Goal: Information Seeking & Learning: Learn about a topic

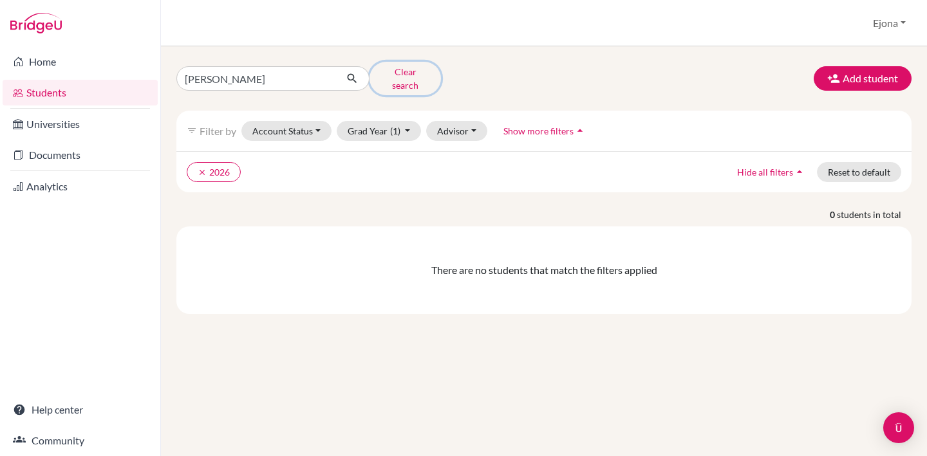
click at [382, 73] on button "Clear search" at bounding box center [405, 78] width 71 height 33
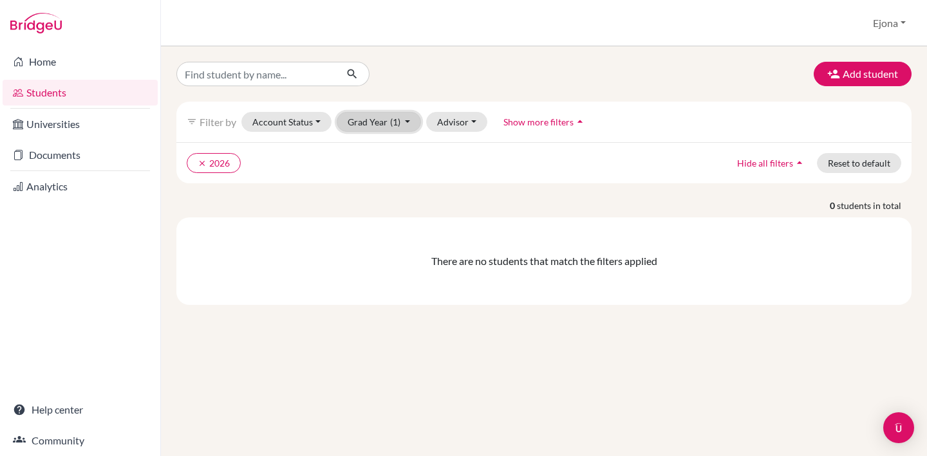
click at [381, 123] on button "Grad Year (1)" at bounding box center [379, 122] width 85 height 20
click at [451, 67] on div "Add student" at bounding box center [544, 74] width 755 height 24
click at [401, 117] on button "Grad Year (1)" at bounding box center [379, 122] width 85 height 20
click at [191, 164] on button "clear 2026" at bounding box center [214, 163] width 54 height 20
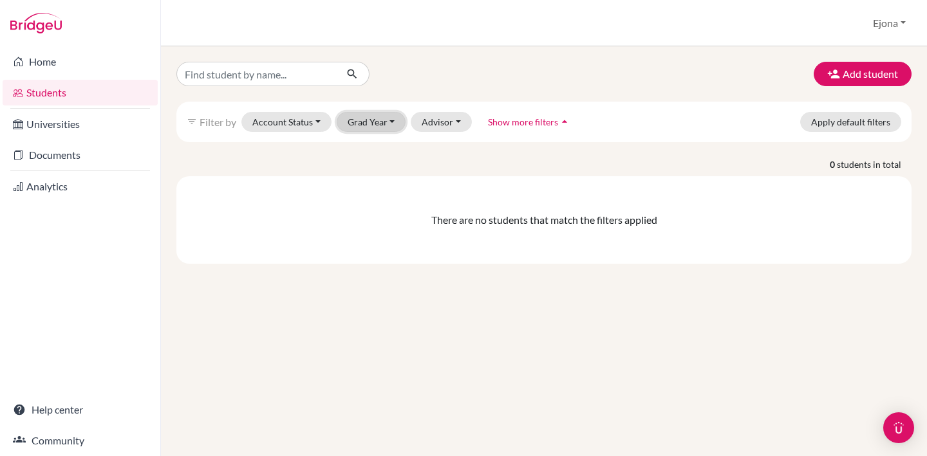
click at [386, 126] on button "Grad Year" at bounding box center [372, 122] width 70 height 20
click at [383, 150] on div "2026" at bounding box center [375, 149] width 45 height 15
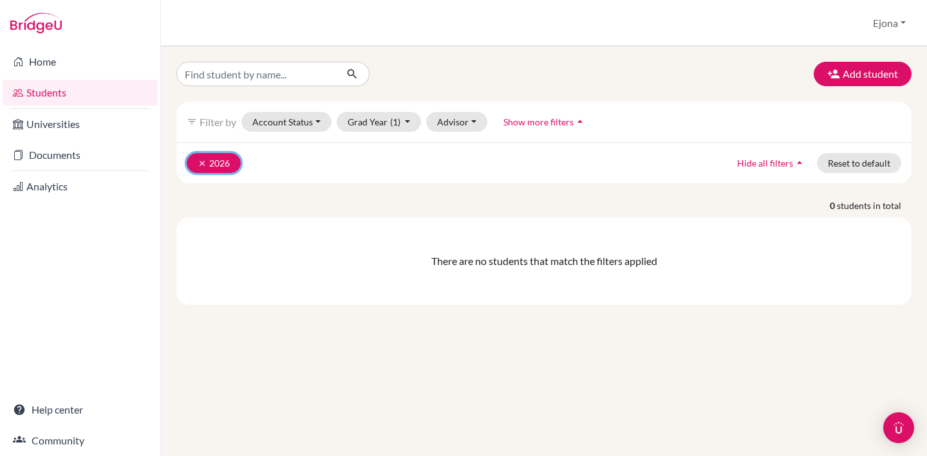
click at [194, 162] on button "clear 2026" at bounding box center [214, 163] width 54 height 20
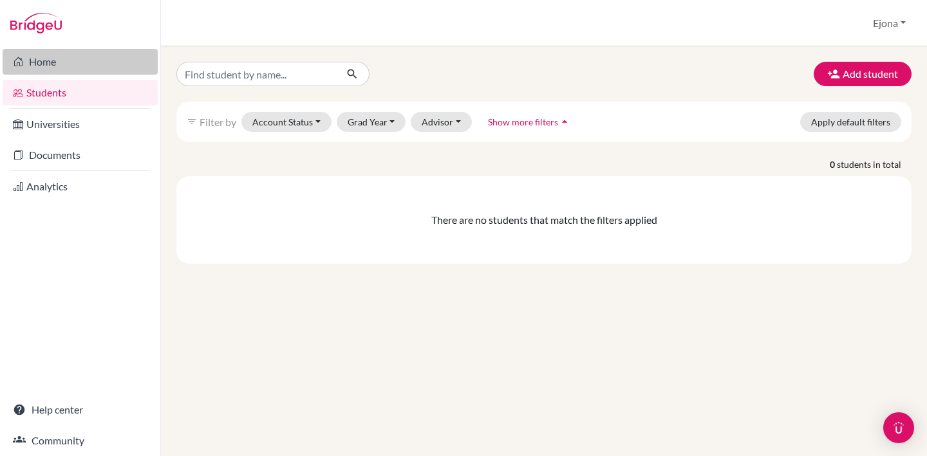
click at [59, 61] on link "Home" at bounding box center [80, 62] width 155 height 26
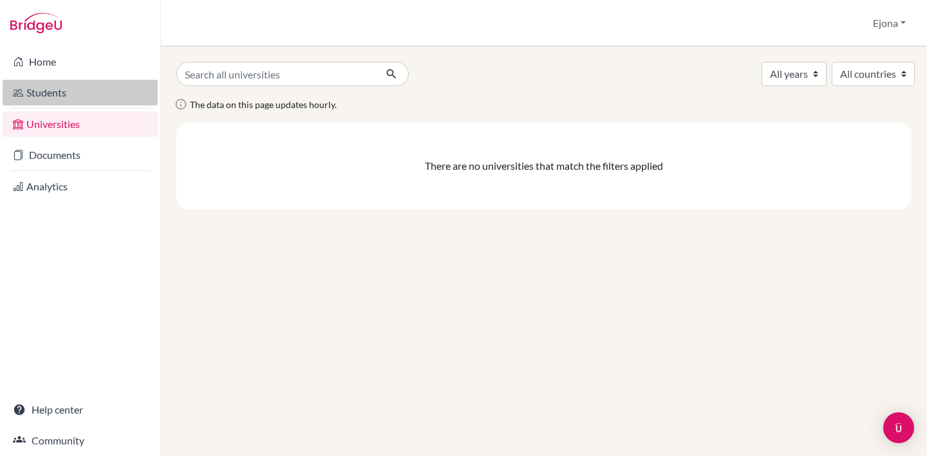
click at [92, 80] on link "Students" at bounding box center [80, 93] width 155 height 26
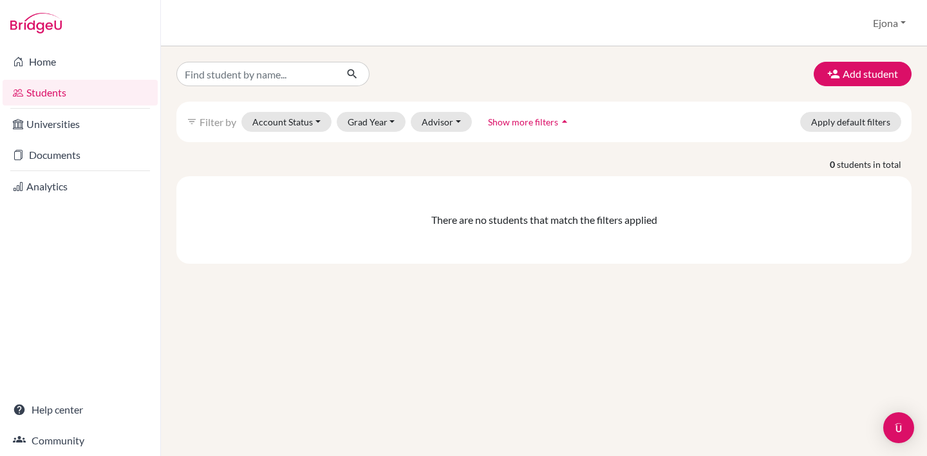
click at [523, 122] on span "Show more filters" at bounding box center [523, 122] width 70 height 11
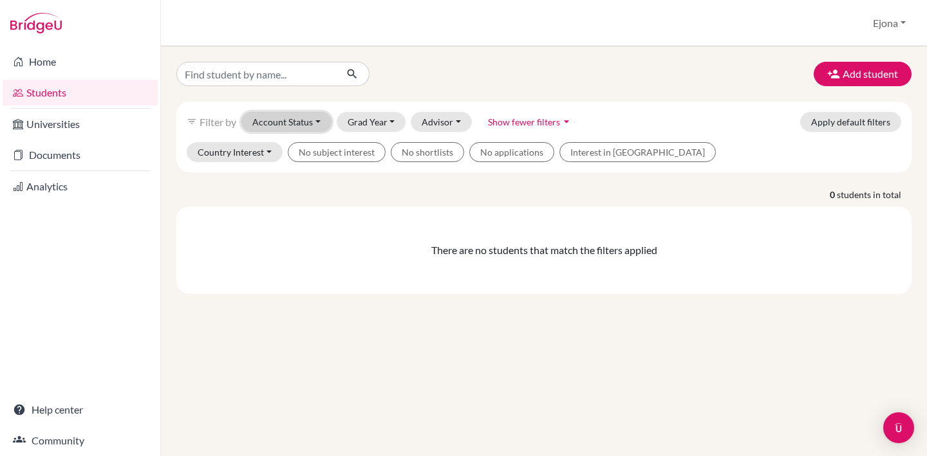
click at [299, 119] on button "Account Status" at bounding box center [286, 122] width 90 height 20
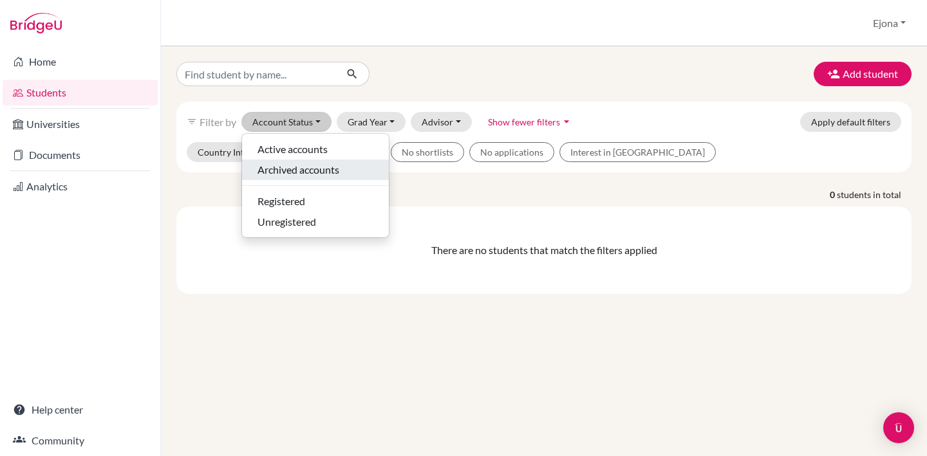
click at [306, 169] on span "Archived accounts" at bounding box center [299, 169] width 82 height 15
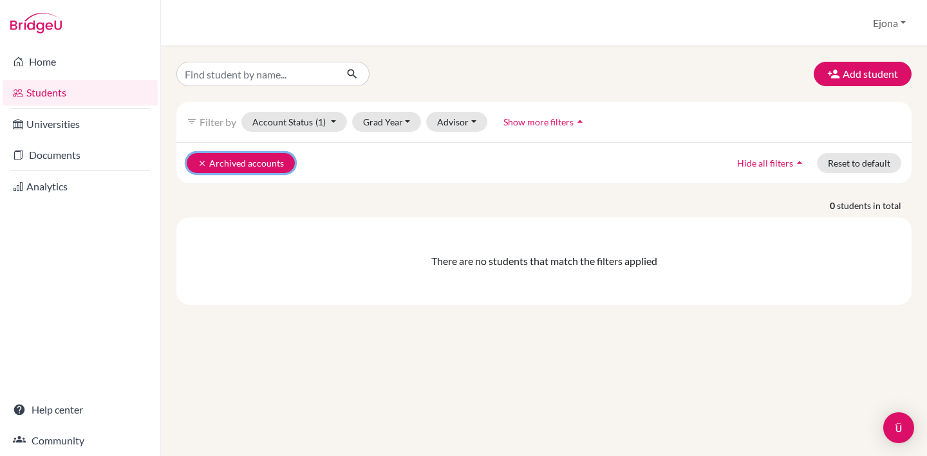
click at [199, 163] on icon "clear" at bounding box center [202, 163] width 9 height 9
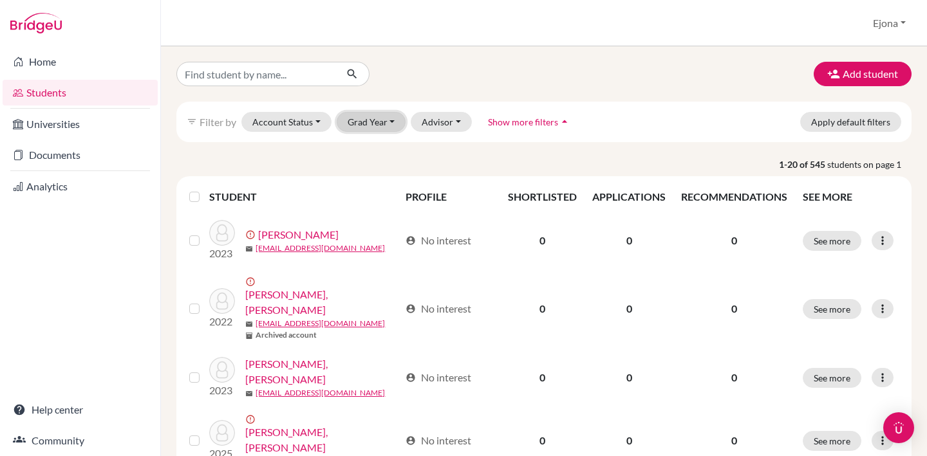
click at [365, 121] on button "Grad Year" at bounding box center [372, 122] width 70 height 20
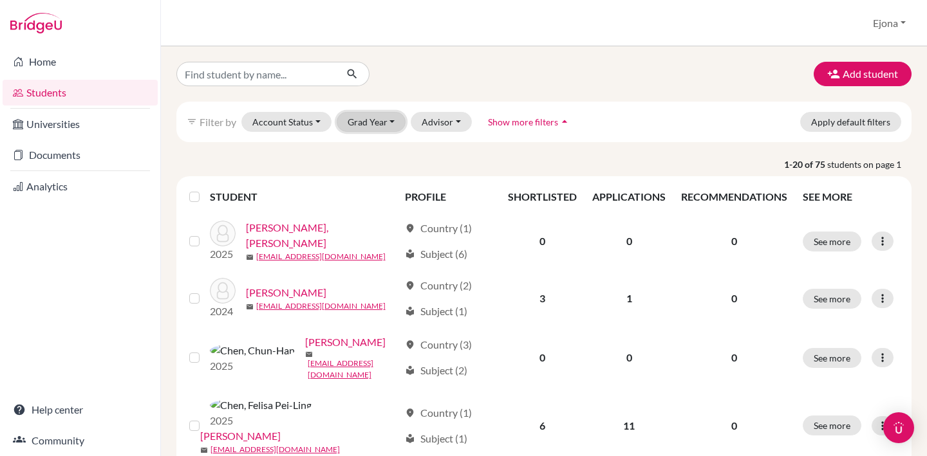
click at [388, 122] on button "Grad Year" at bounding box center [372, 122] width 70 height 20
click at [596, 18] on div "Students overview Ejona Profile School Settings Admin Schools Users Common App …" at bounding box center [544, 23] width 766 height 46
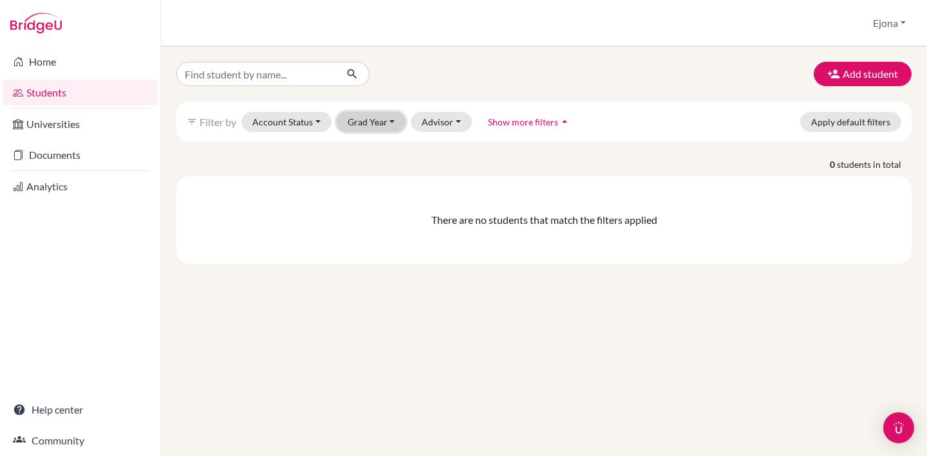
click at [375, 122] on button "Grad Year" at bounding box center [372, 122] width 70 height 20
click at [386, 151] on div "2026" at bounding box center [375, 149] width 45 height 15
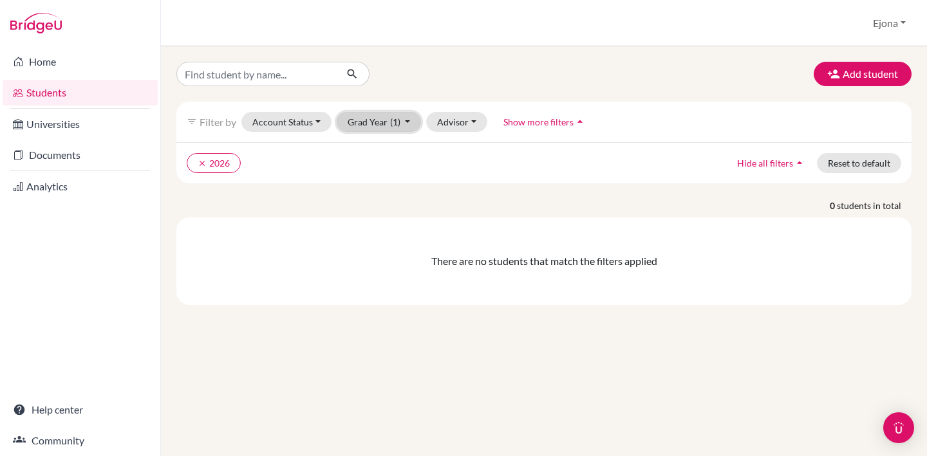
click at [388, 124] on button "Grad Year (1)" at bounding box center [379, 122] width 85 height 20
click at [460, 76] on div "Add student" at bounding box center [544, 74] width 755 height 24
click at [194, 160] on button "clear 2026" at bounding box center [214, 163] width 54 height 20
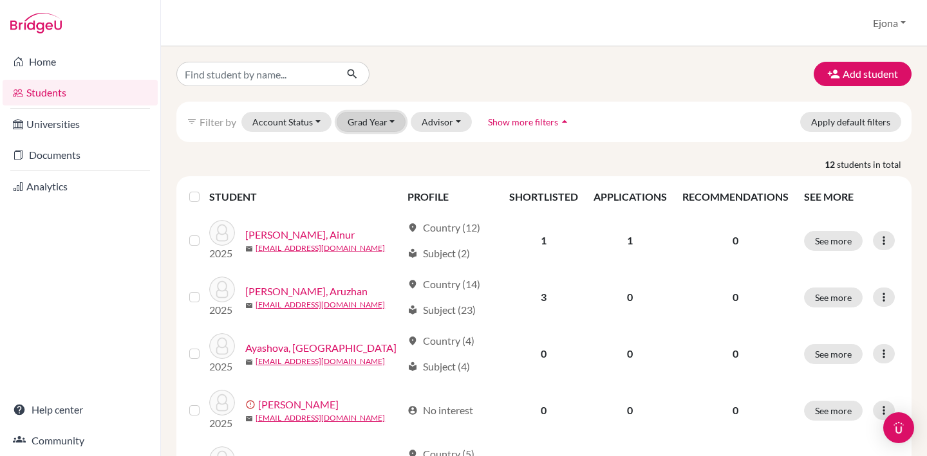
click at [369, 126] on button "Grad Year" at bounding box center [372, 122] width 70 height 20
drag, startPoint x: 492, startPoint y: 73, endPoint x: 461, endPoint y: 148, distance: 80.8
click at [492, 73] on div "Add student" at bounding box center [544, 74] width 755 height 24
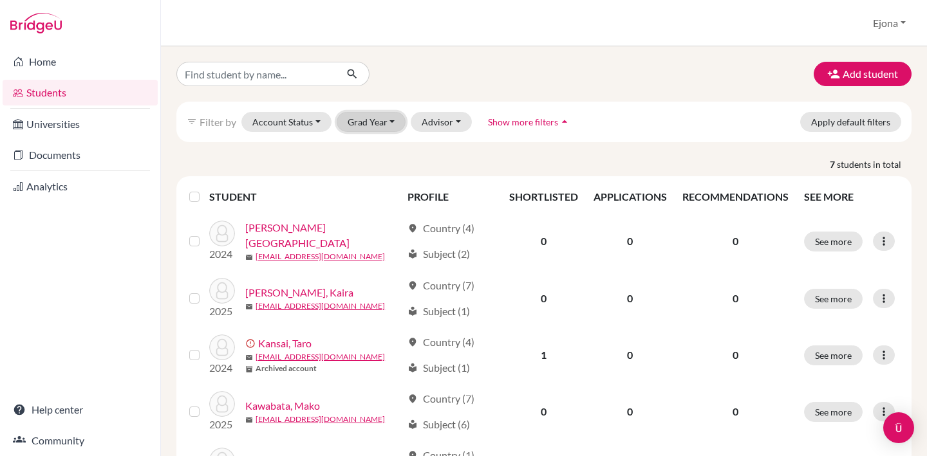
click at [385, 117] on button "Grad Year" at bounding box center [372, 122] width 70 height 20
click at [362, 126] on button "Grad Year" at bounding box center [372, 122] width 70 height 20
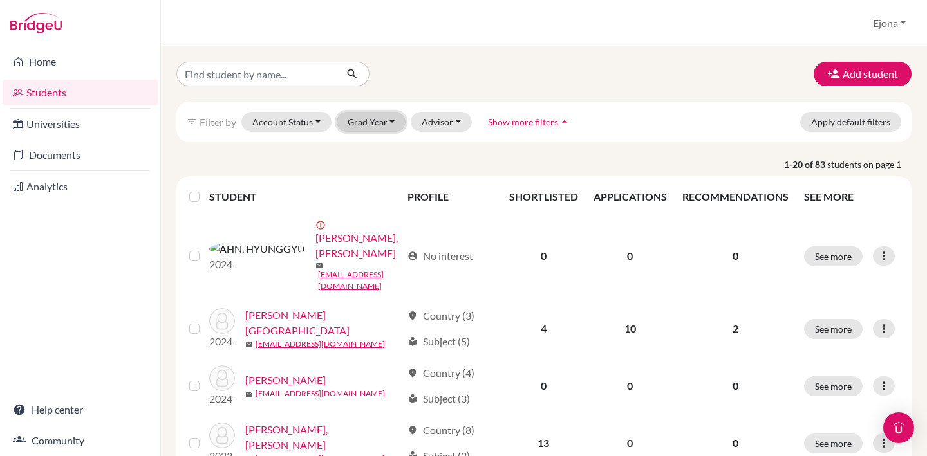
click at [383, 117] on button "Grad Year" at bounding box center [372, 122] width 70 height 20
click at [600, 38] on div "Students overview Ejona Profile School Settings Admin Schools Users Common App …" at bounding box center [544, 23] width 766 height 46
click at [362, 120] on button "Grad Year" at bounding box center [372, 122] width 70 height 20
click at [379, 156] on div "2025" at bounding box center [375, 149] width 45 height 15
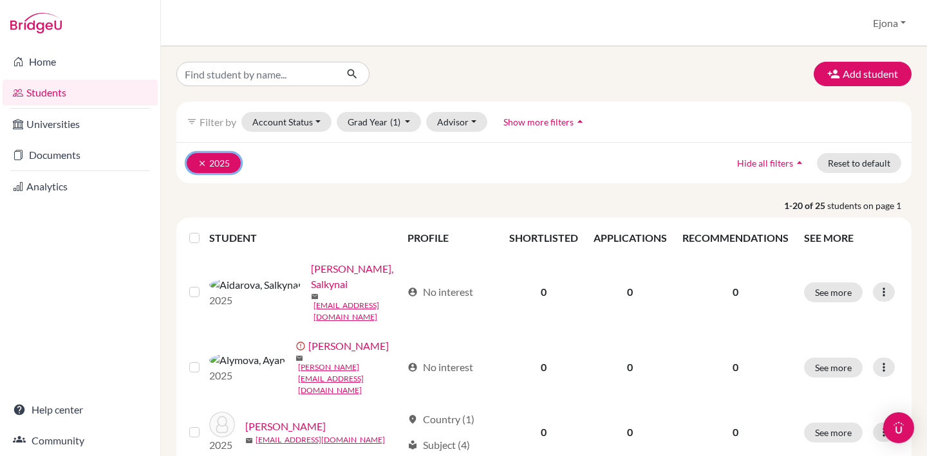
click at [188, 160] on button "clear 2025" at bounding box center [214, 163] width 54 height 20
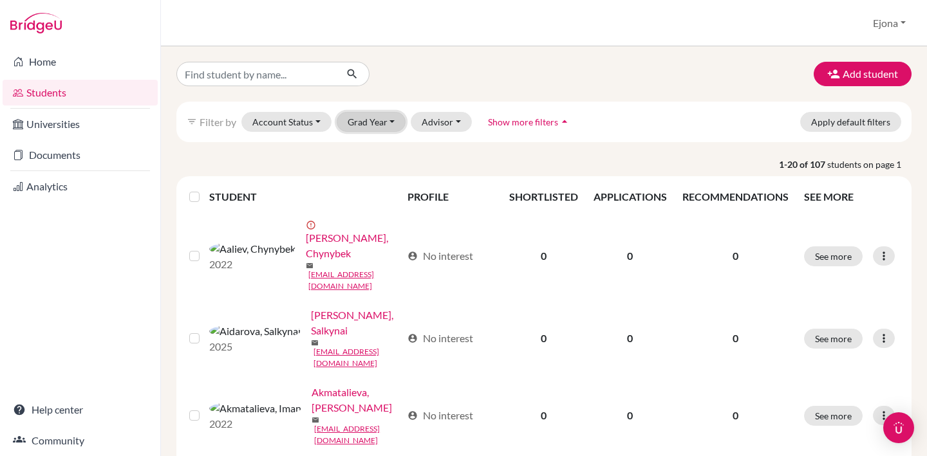
click at [367, 121] on button "Grad Year" at bounding box center [372, 122] width 70 height 20
click at [529, 61] on div "Add student filter_list Filter by Account Status Active accounts Archived accou…" at bounding box center [544, 251] width 766 height 410
click at [396, 116] on button "Grad Year" at bounding box center [372, 122] width 70 height 20
click at [385, 146] on div "2025" at bounding box center [375, 149] width 45 height 15
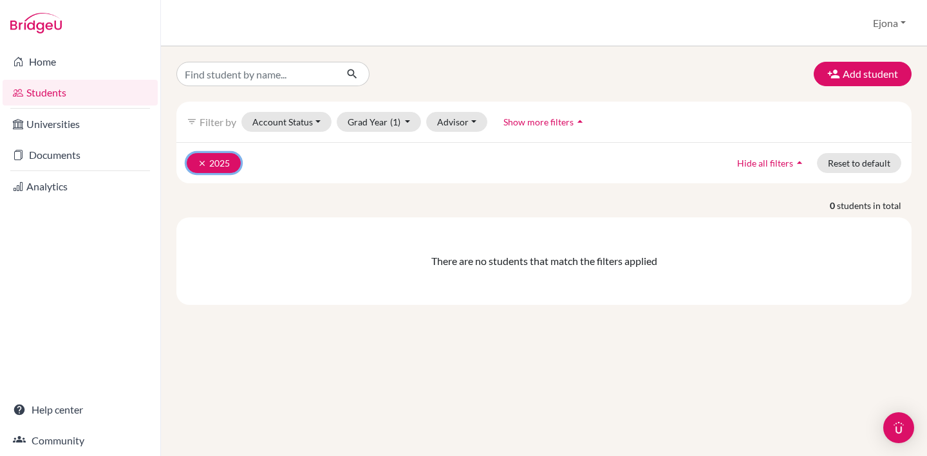
click at [200, 164] on icon "clear" at bounding box center [202, 163] width 9 height 9
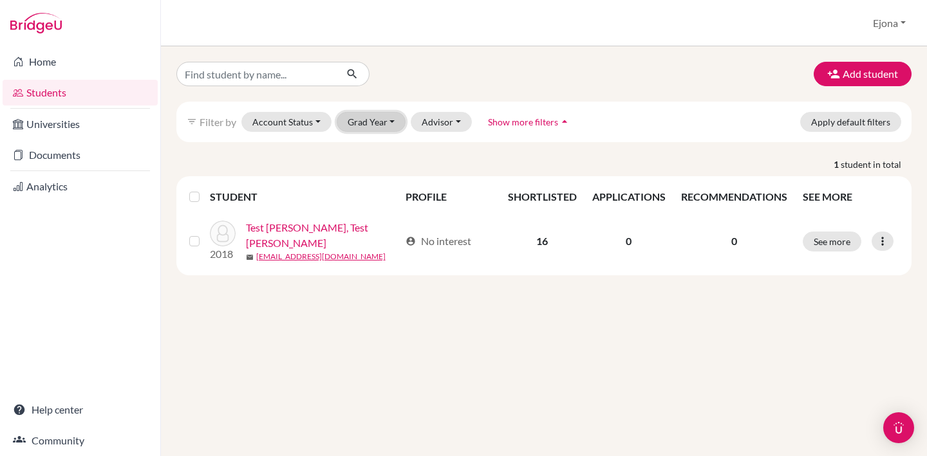
click at [377, 125] on button "Grad Year" at bounding box center [372, 122] width 70 height 20
click at [368, 59] on div "Add student filter_list Filter by Account Status Active accounts Archived accou…" at bounding box center [544, 251] width 766 height 410
